Goal: Complete application form

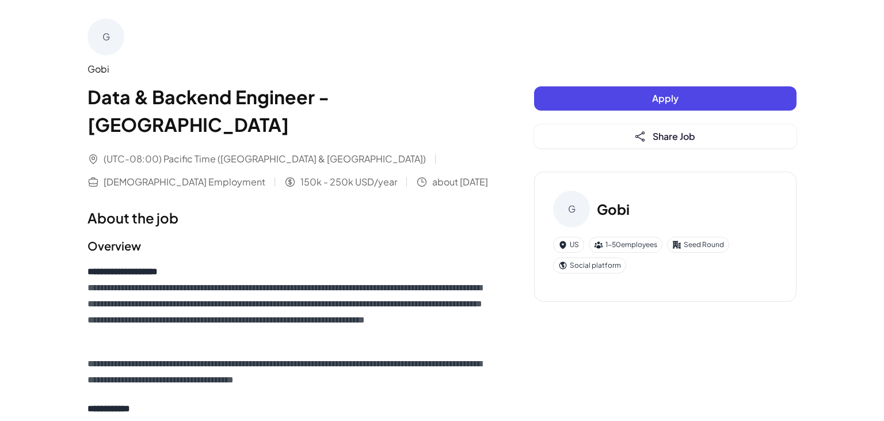
click at [597, 97] on button "Apply" at bounding box center [665, 98] width 262 height 24
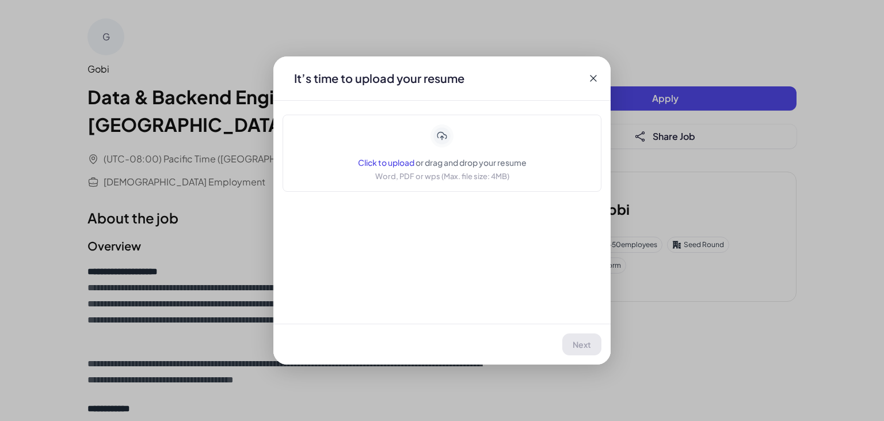
click at [398, 162] on span "Click to upload" at bounding box center [386, 162] width 56 height 10
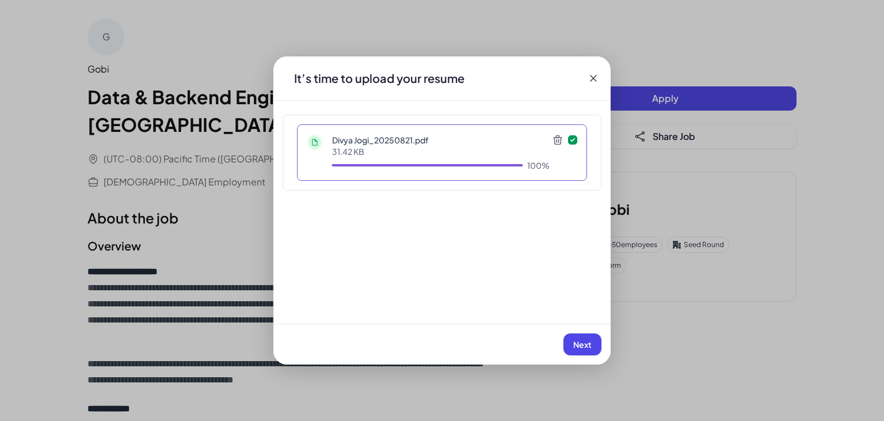
click at [584, 342] on span "Next" at bounding box center [582, 344] width 18 height 10
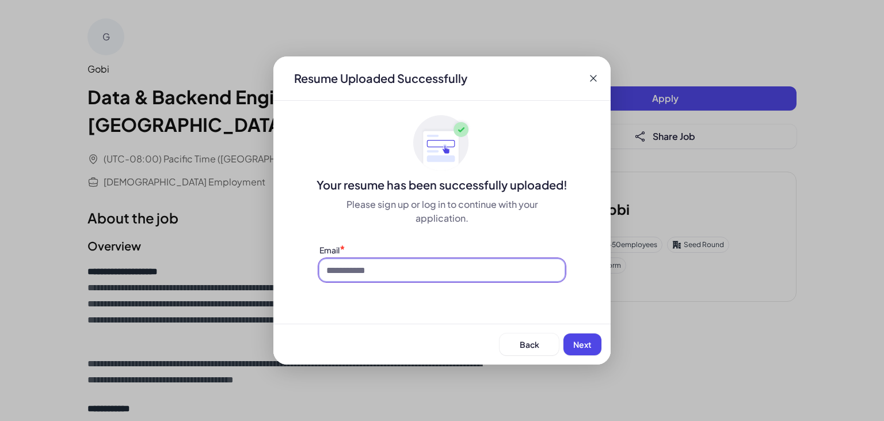
click at [405, 269] on input at bounding box center [441, 270] width 245 height 22
type input "**********"
click at [587, 340] on span "Next" at bounding box center [582, 344] width 18 height 10
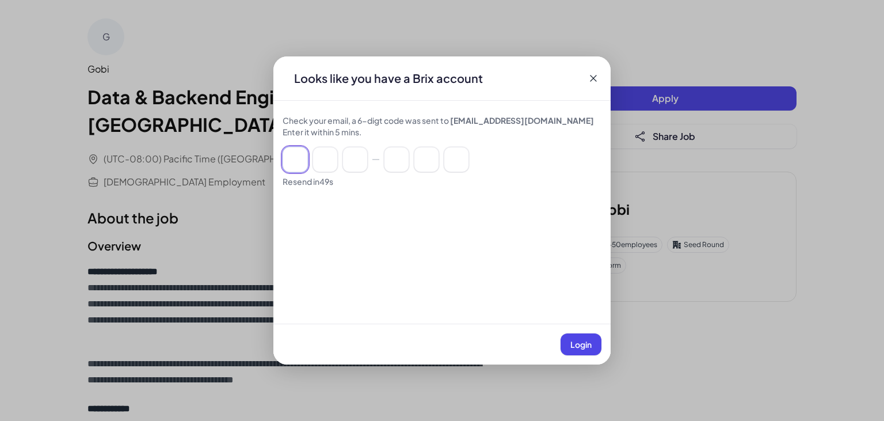
click at [303, 166] on input at bounding box center [295, 159] width 25 height 25
paste input "******"
type input "*"
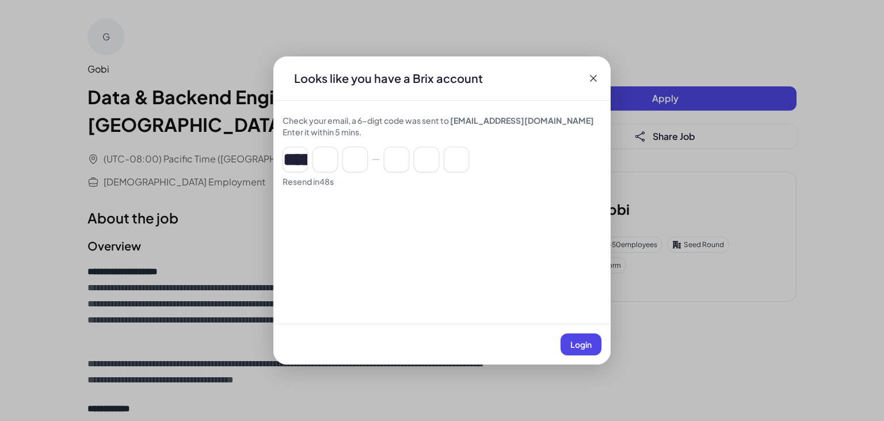
type input "*"
click at [584, 341] on span "Login" at bounding box center [580, 344] width 21 height 10
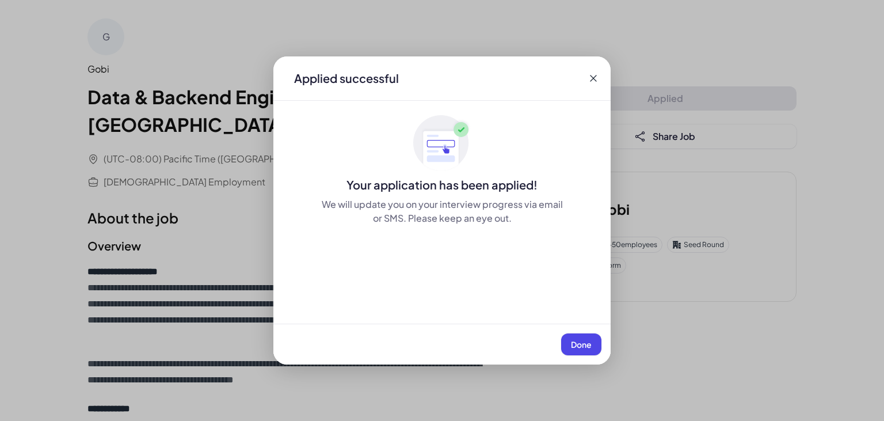
click at [579, 343] on span "Done" at bounding box center [581, 344] width 21 height 10
